Goal: Task Accomplishment & Management: Use online tool/utility

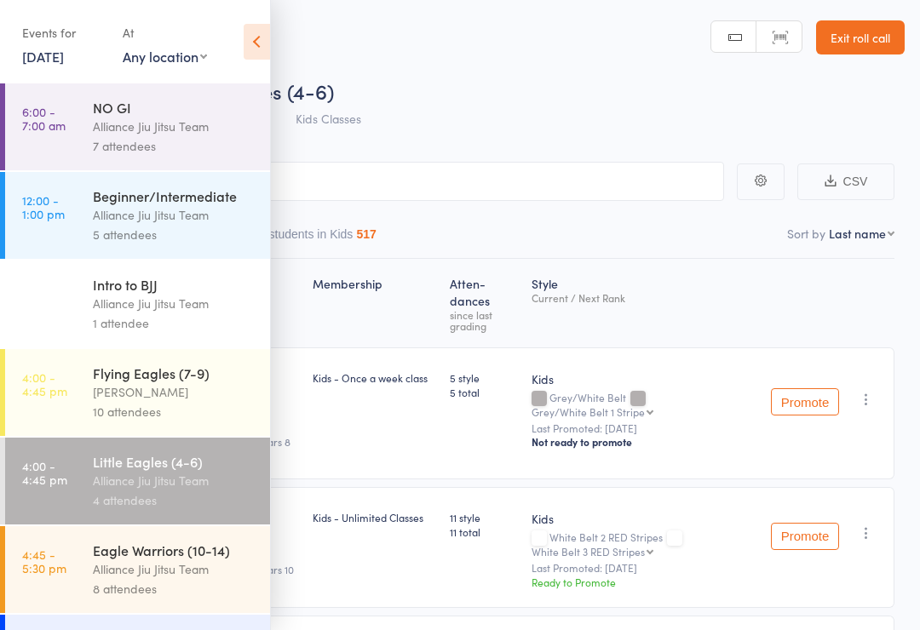
click at [64, 54] on link "[DATE]" at bounding box center [43, 56] width 42 height 19
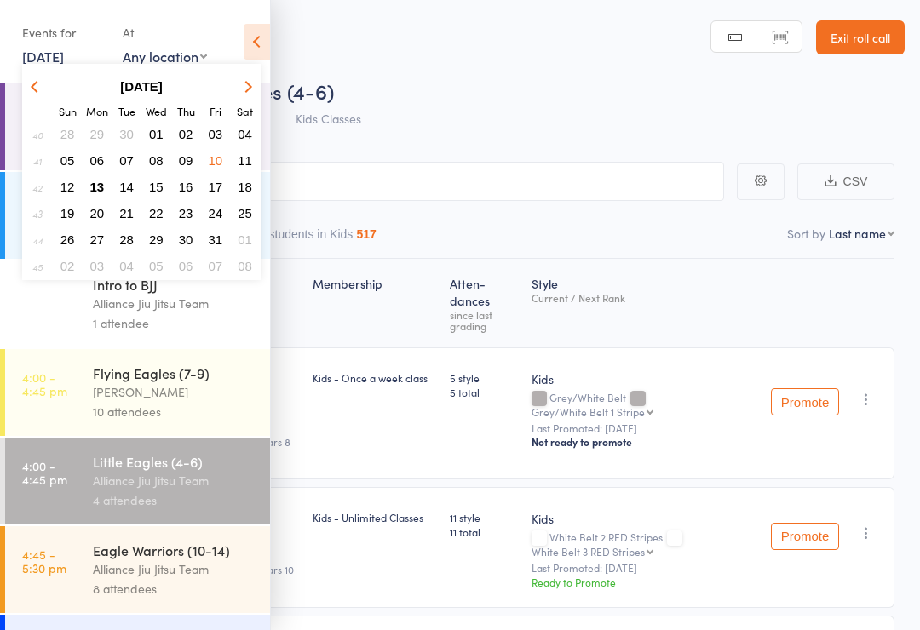
click at [89, 188] on button "13" at bounding box center [97, 186] width 26 height 23
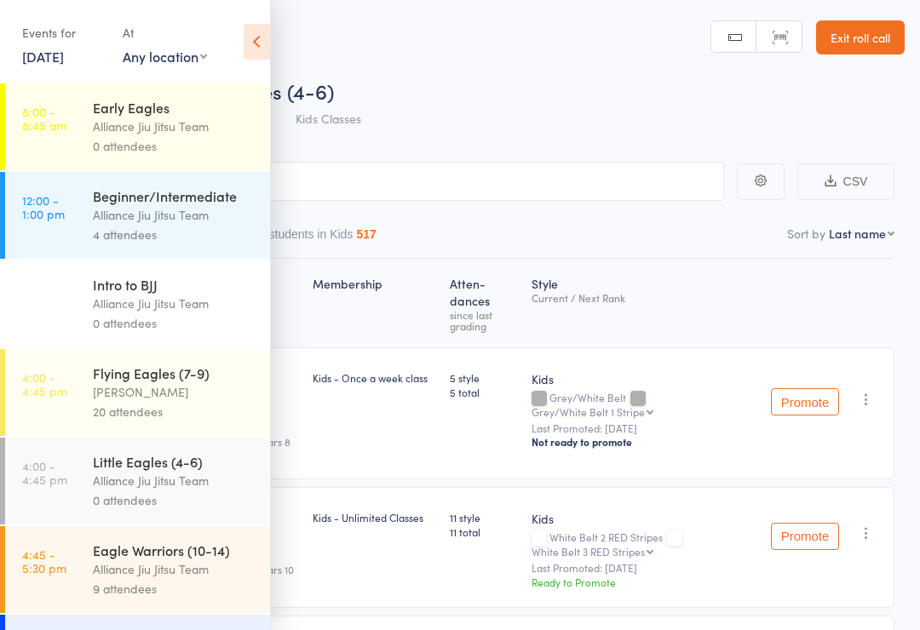
click at [192, 485] on div "Alliance Jiu Jitsu Team" at bounding box center [174, 481] width 163 height 20
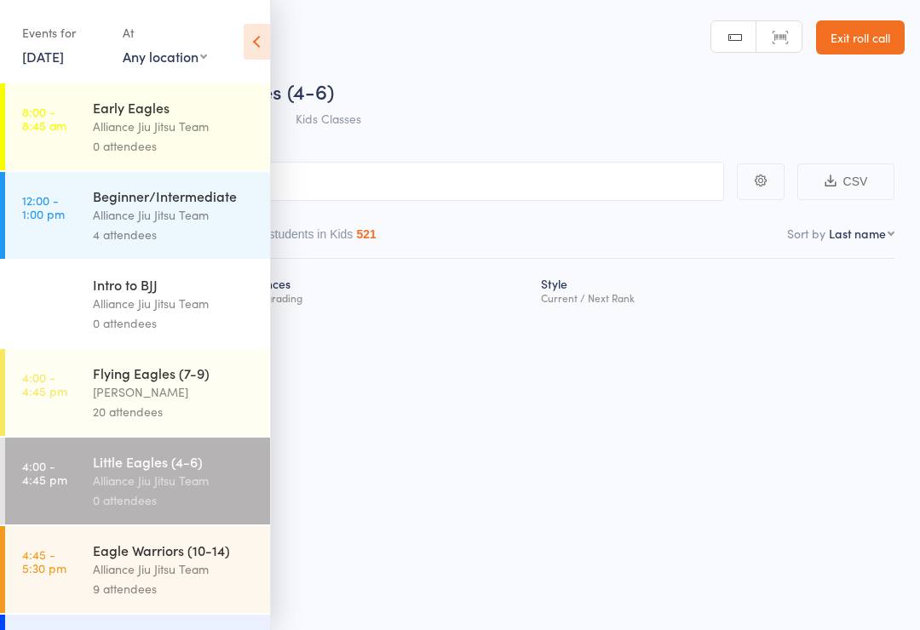
click at [267, 36] on icon at bounding box center [257, 42] width 26 height 36
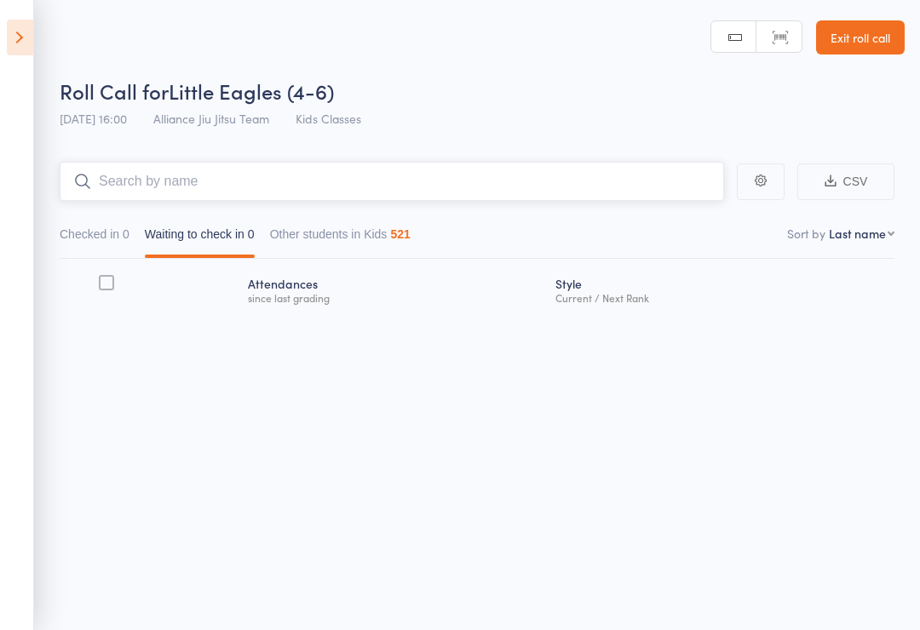
click at [336, 181] on input "search" at bounding box center [392, 181] width 664 height 39
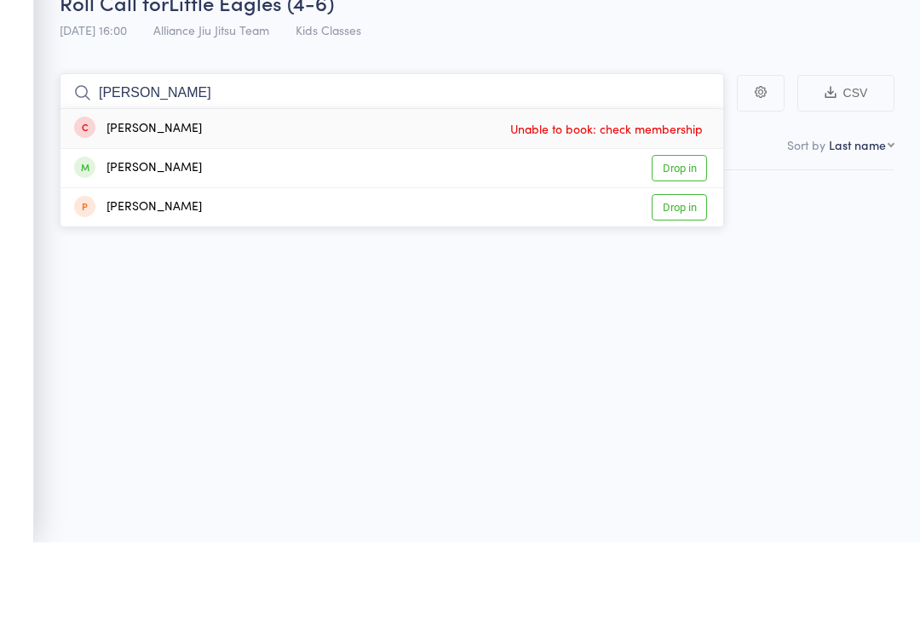
type input "[PERSON_NAME]"
click at [686, 244] on link "Drop in" at bounding box center [678, 257] width 55 height 26
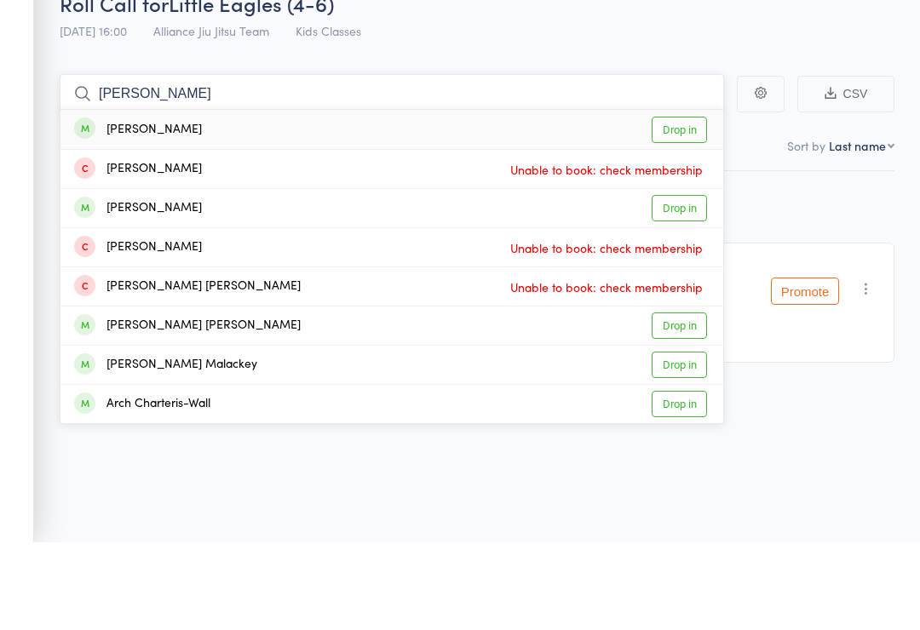
type input "[PERSON_NAME]"
click at [685, 283] on link "Drop in" at bounding box center [678, 296] width 55 height 26
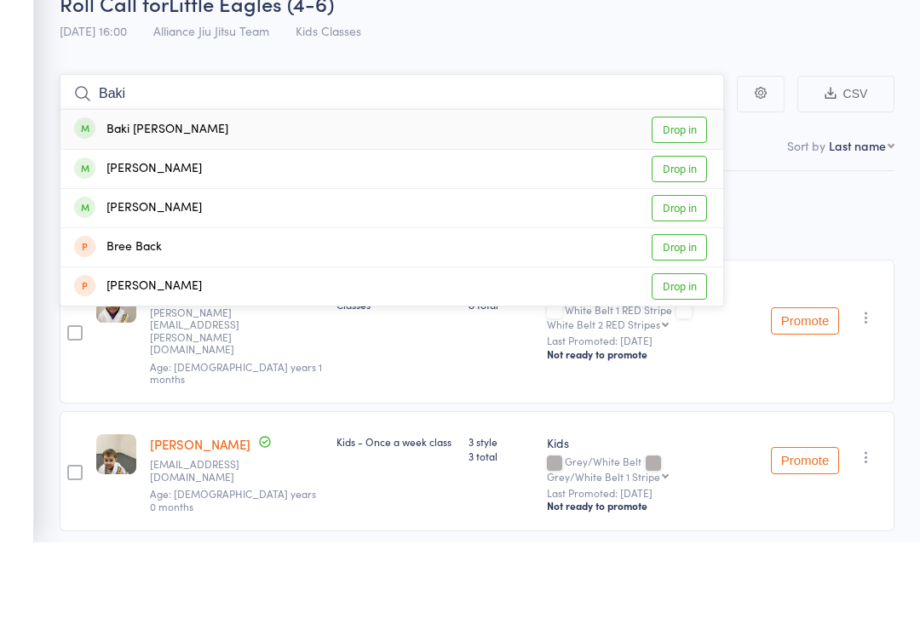
type input "Baki"
click at [687, 204] on link "Drop in" at bounding box center [678, 217] width 55 height 26
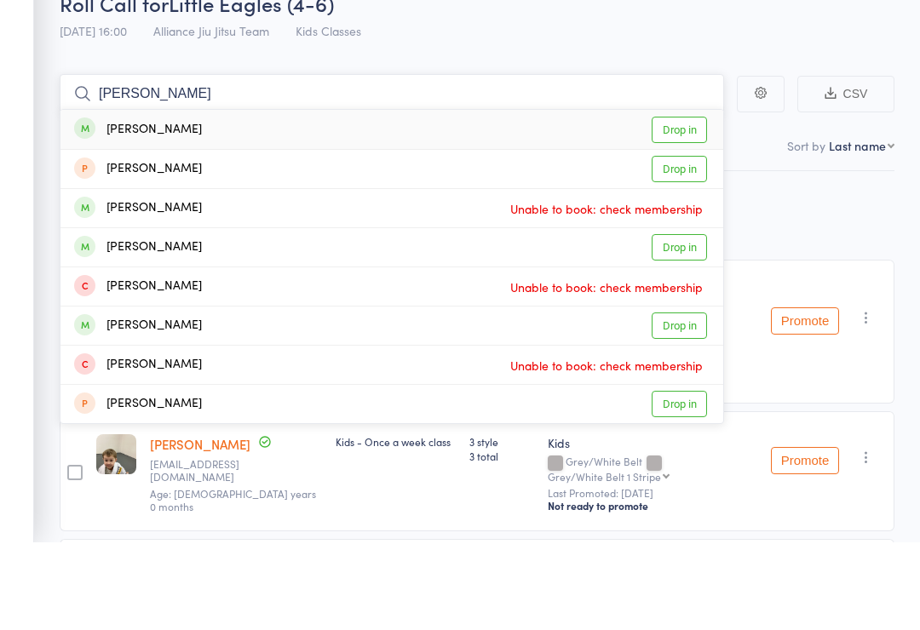
type input "[PERSON_NAME]"
click at [677, 204] on link "Drop in" at bounding box center [678, 217] width 55 height 26
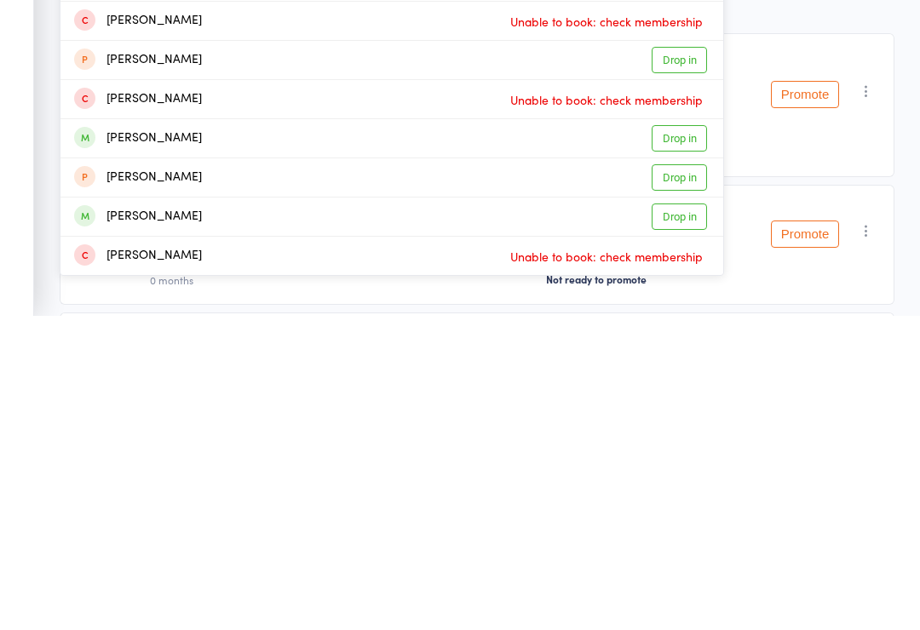
type input "Max"
click at [683, 518] on link "Drop in" at bounding box center [678, 531] width 55 height 26
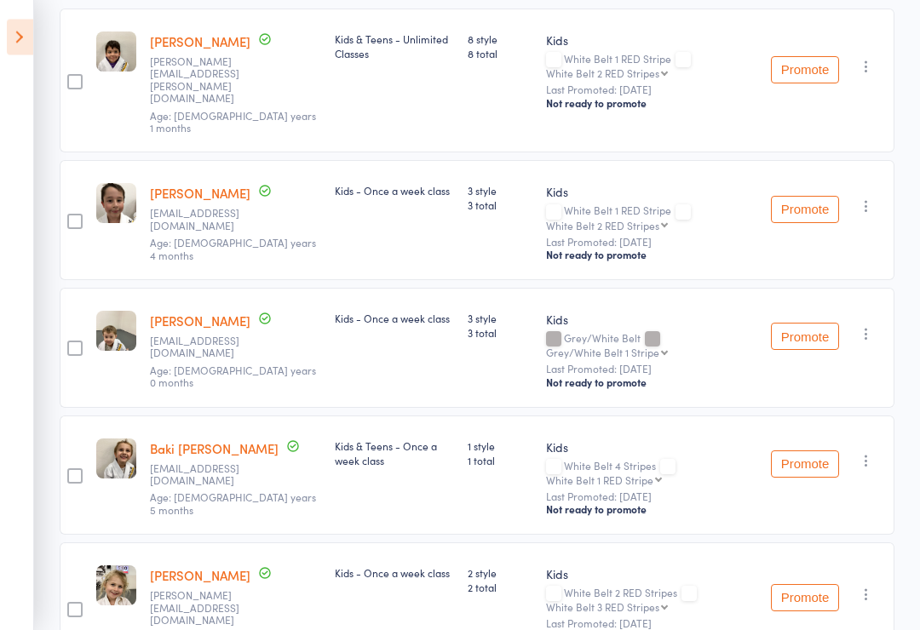
scroll to position [378, 0]
